Goal: Find specific page/section: Find specific page/section

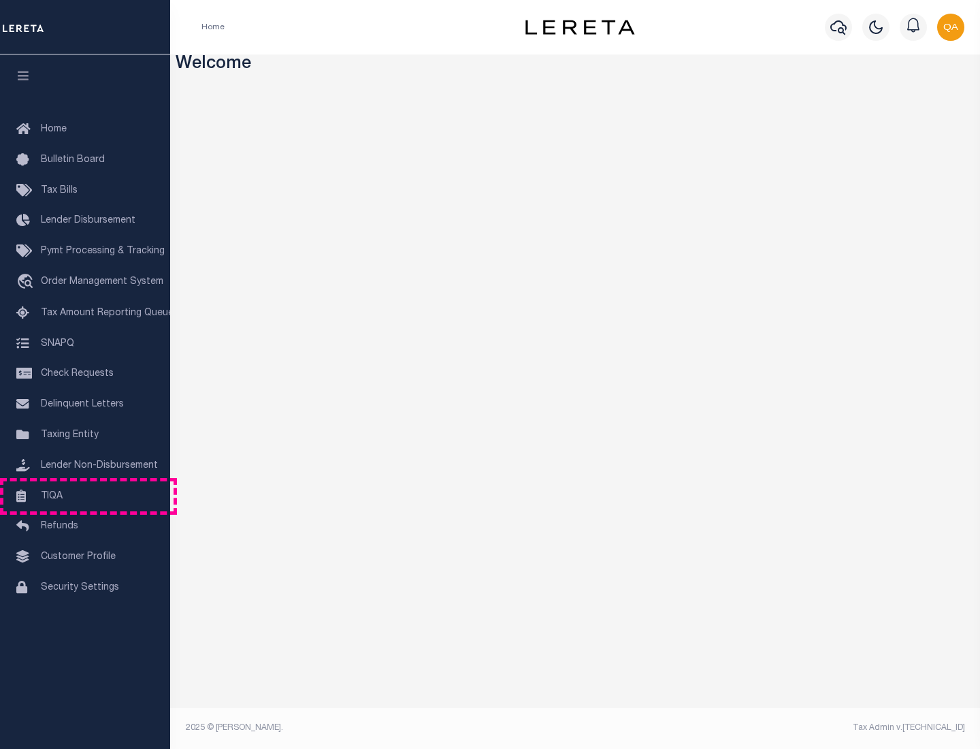
click at [85, 496] on link "TIQA" at bounding box center [85, 496] width 170 height 31
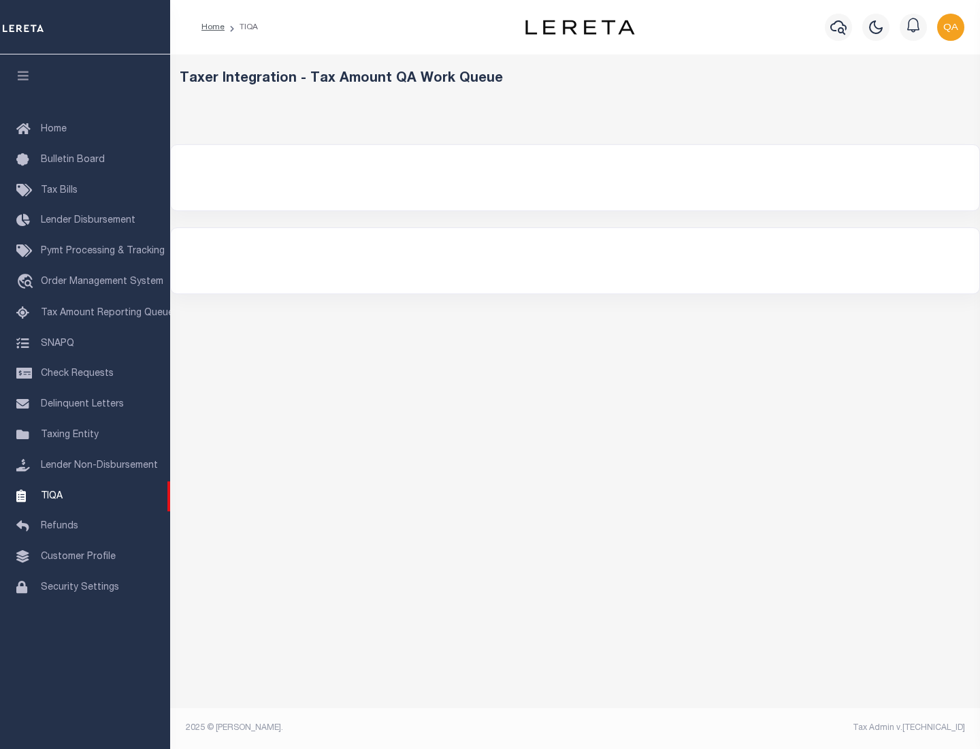
select select "200"
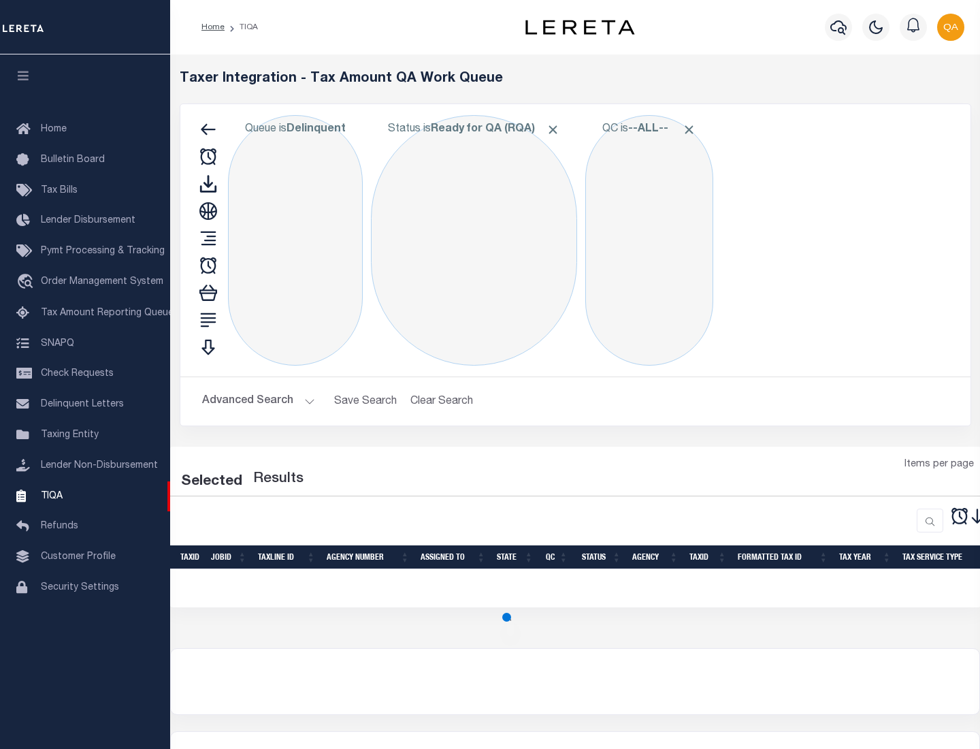
select select "200"
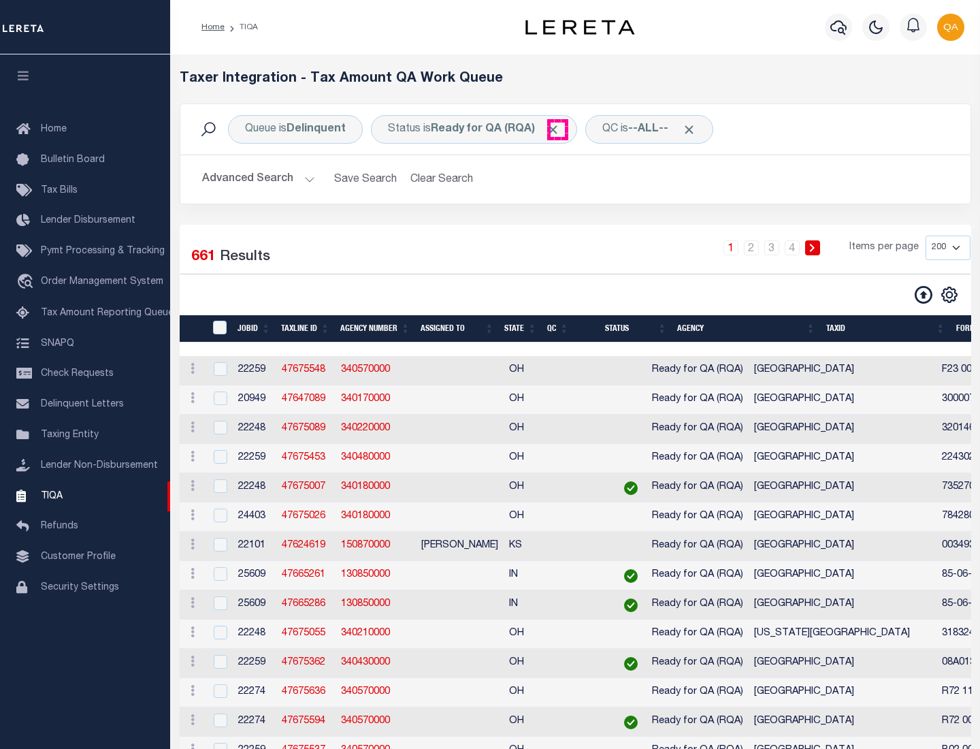
click at [558, 129] on span "Click to Remove" at bounding box center [553, 130] width 14 height 14
